Goal: Find specific page/section

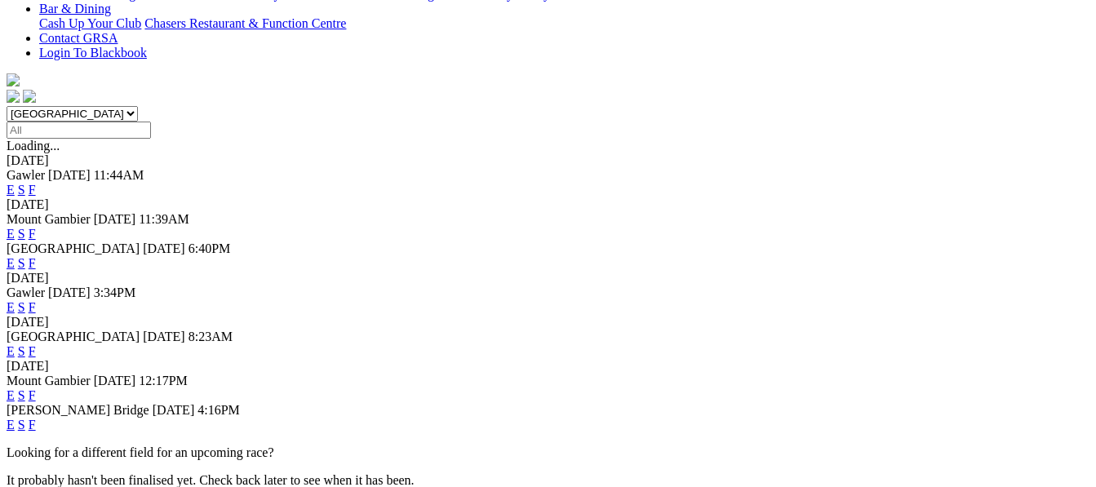
scroll to position [457, 0]
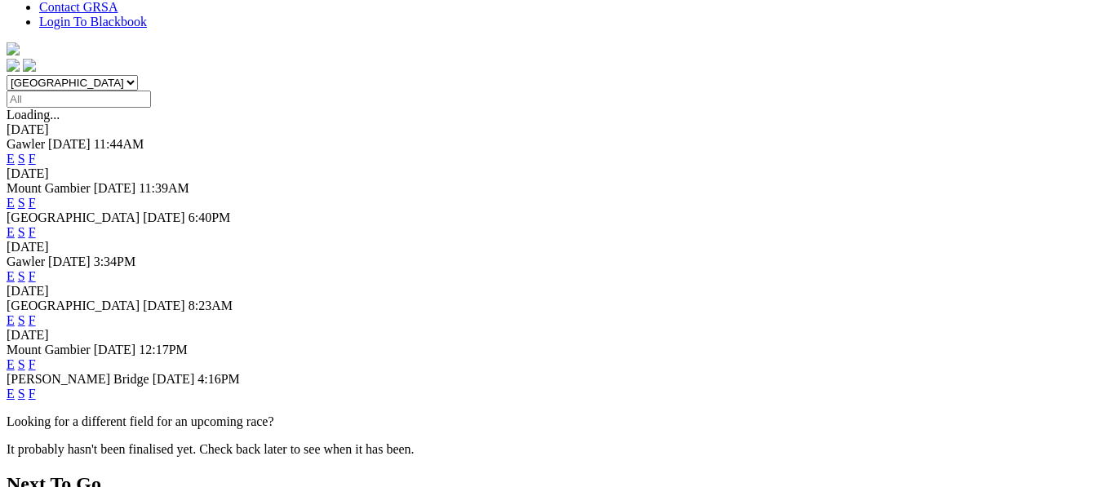
click at [36, 387] on link "F" at bounding box center [32, 394] width 7 height 14
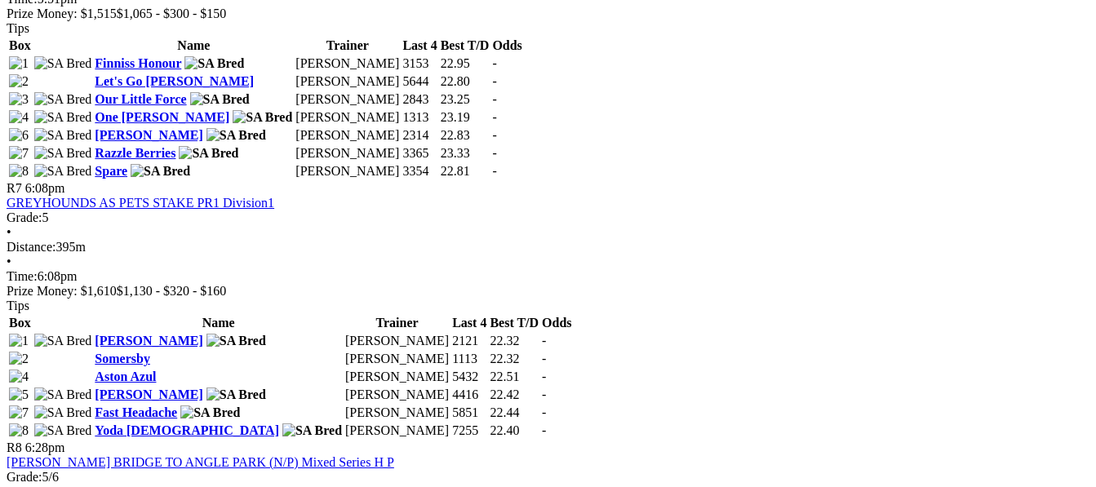
scroll to position [2481, 0]
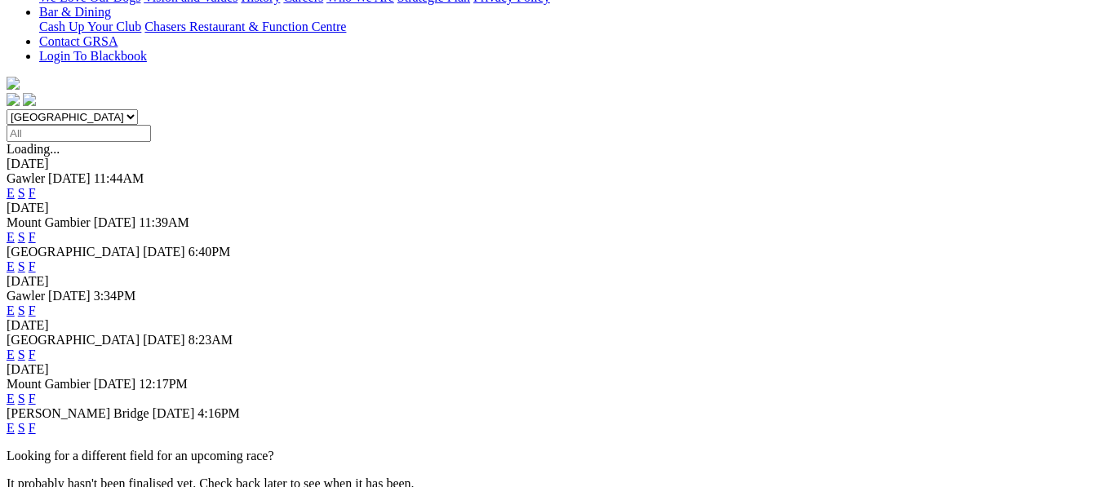
scroll to position [424, 0]
